Goal: Task Accomplishment & Management: Use online tool/utility

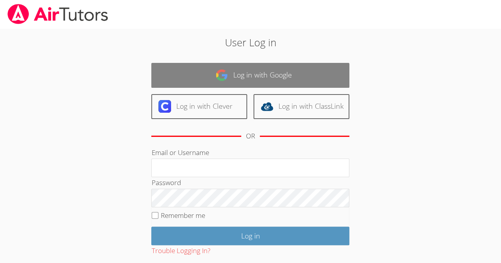
click at [283, 75] on link "Log in with Google" at bounding box center [250, 75] width 198 height 25
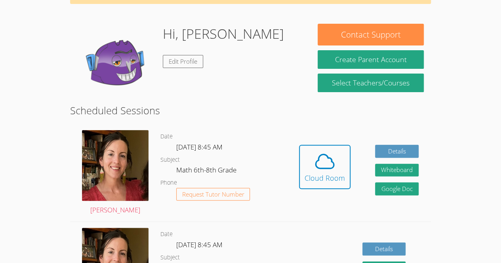
scroll to position [55, 0]
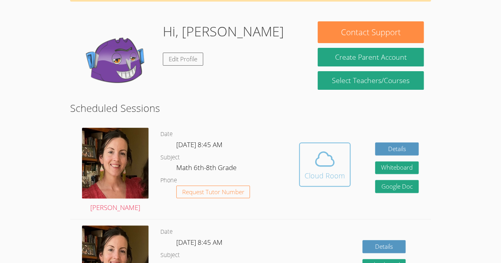
click at [324, 169] on icon at bounding box center [325, 159] width 22 height 22
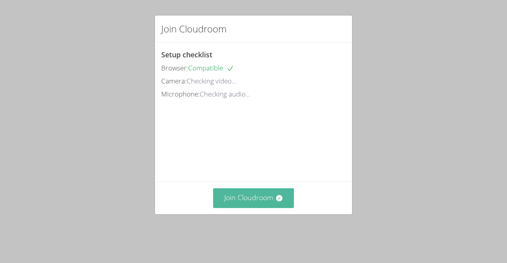
click at [255, 208] on button "Join Cloudroom" at bounding box center [253, 197] width 81 height 19
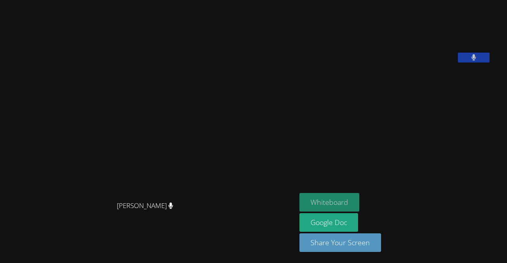
click at [351, 200] on button "Whiteboard" at bounding box center [329, 202] width 60 height 19
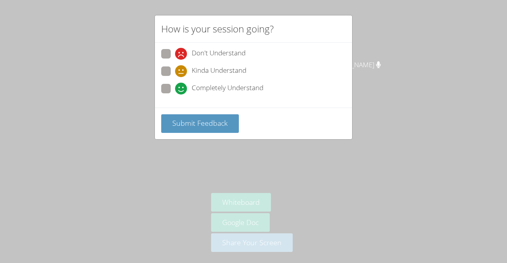
click at [175, 84] on icon at bounding box center [181, 89] width 12 height 12
click at [175, 84] on input "Completely Understand" at bounding box center [178, 87] width 7 height 7
radio input "true"
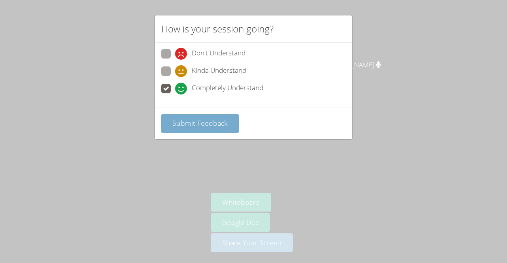
click at [194, 122] on span "Submit Feedback" at bounding box center [199, 123] width 55 height 10
